Goal: Book appointment/travel/reservation

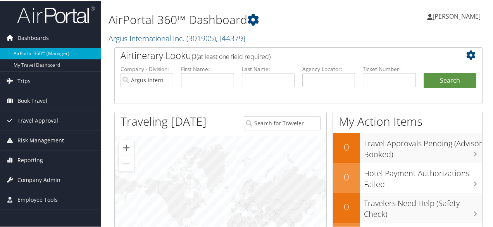
click at [10, 37] on icon at bounding box center [10, 37] width 12 height 12
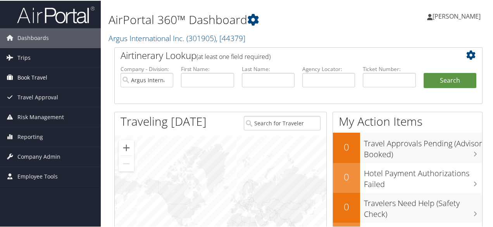
click at [17, 75] on span "Book Travel" at bounding box center [32, 76] width 30 height 19
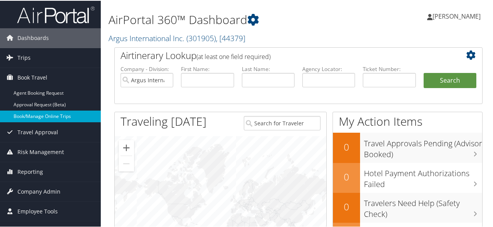
click at [18, 118] on link "Book/Manage Online Trips" at bounding box center [50, 116] width 101 height 12
